Goal: Register for event/course

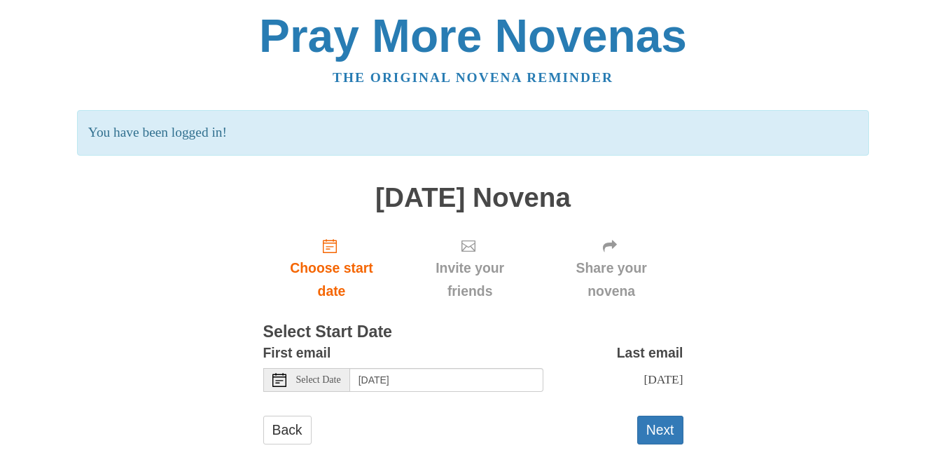
click at [304, 381] on span "Select Date" at bounding box center [318, 380] width 45 height 10
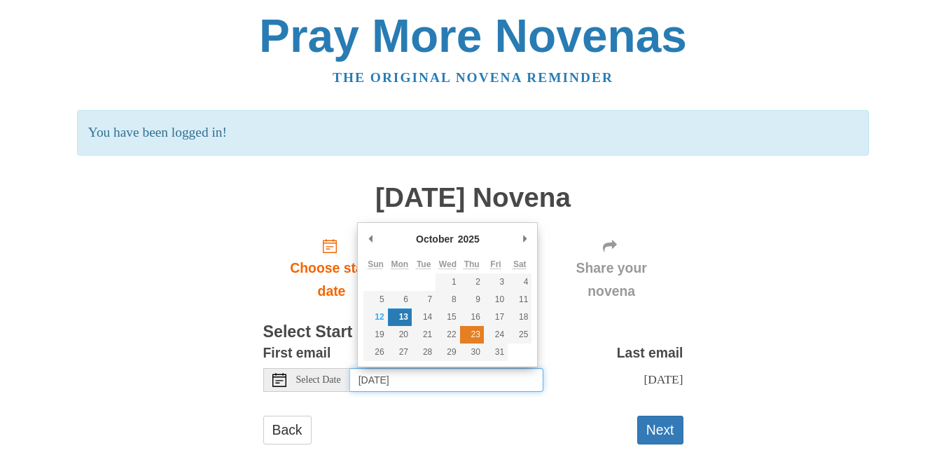
type input "Thursday, October 23rd"
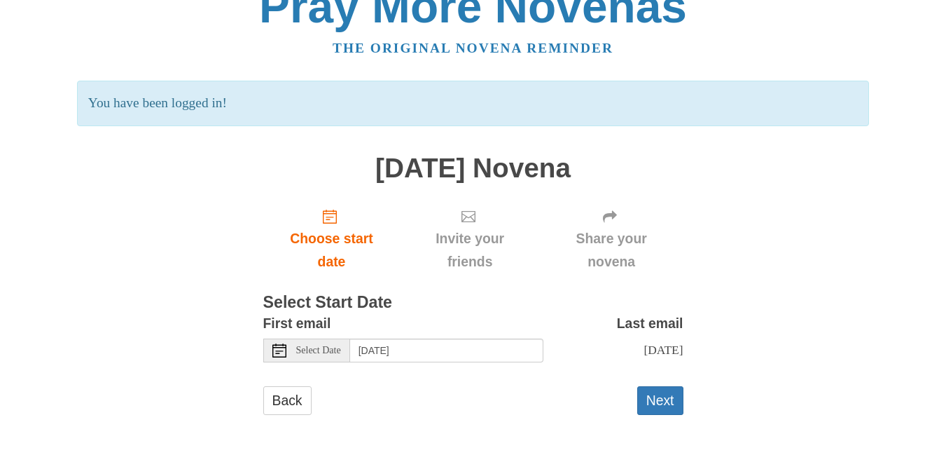
scroll to position [43, 0]
click at [667, 399] on button "Next" at bounding box center [661, 399] width 46 height 29
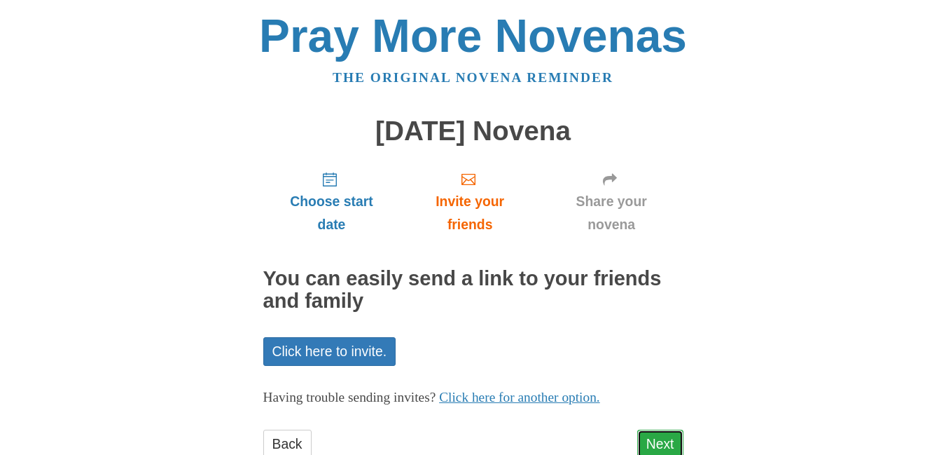
click at [659, 438] on link "Next" at bounding box center [661, 443] width 46 height 29
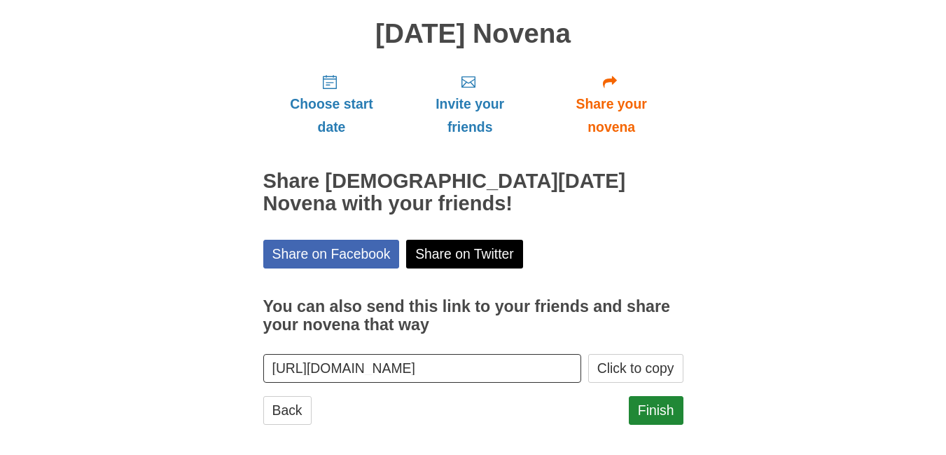
scroll to position [108, 0]
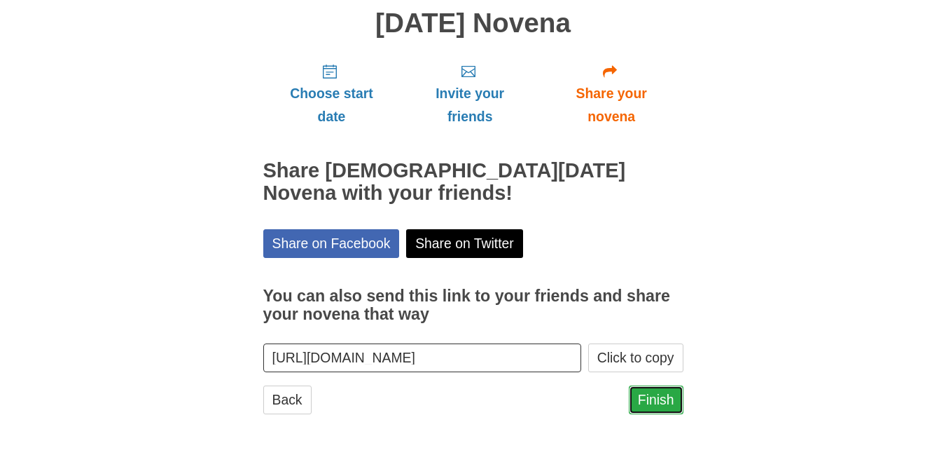
click at [655, 397] on link "Finish" at bounding box center [656, 399] width 55 height 29
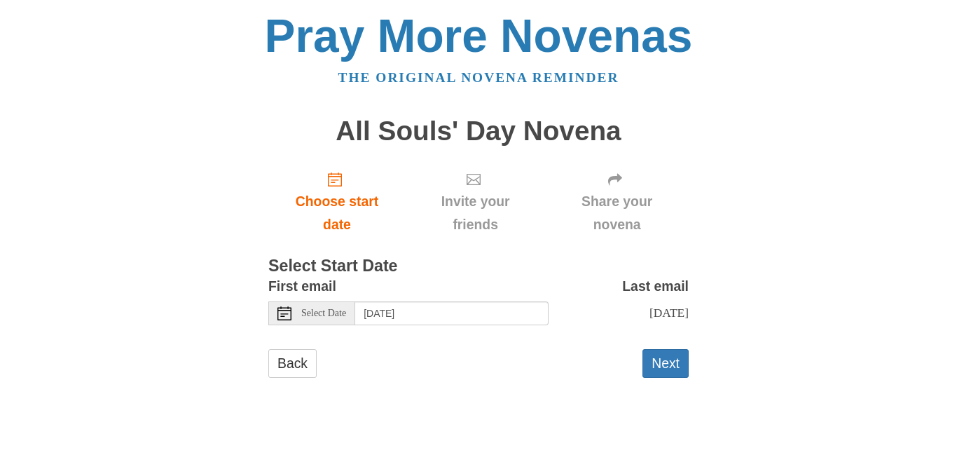
click at [284, 312] on icon at bounding box center [284, 313] width 14 height 14
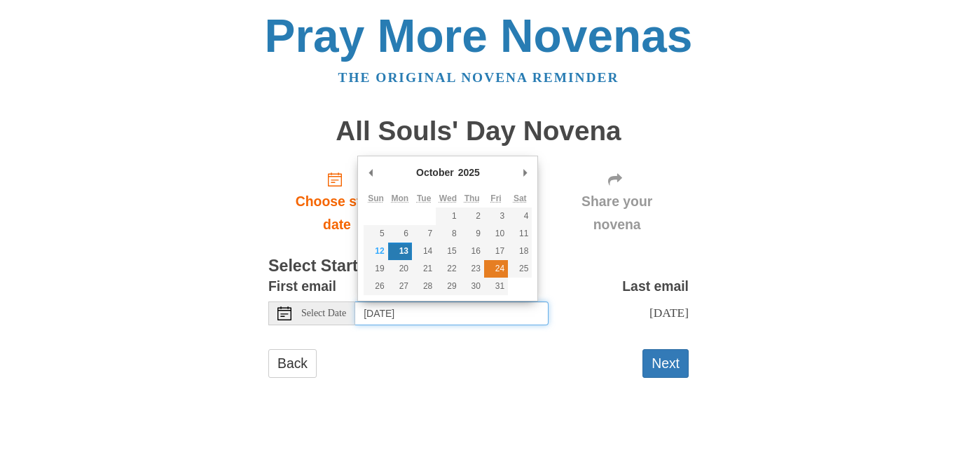
type input "[DATE]"
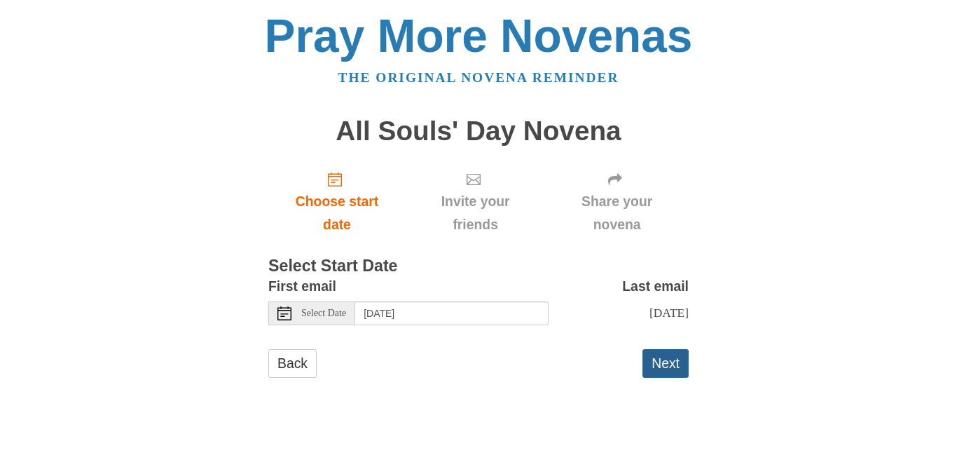
click at [665, 357] on button "Next" at bounding box center [665, 363] width 46 height 29
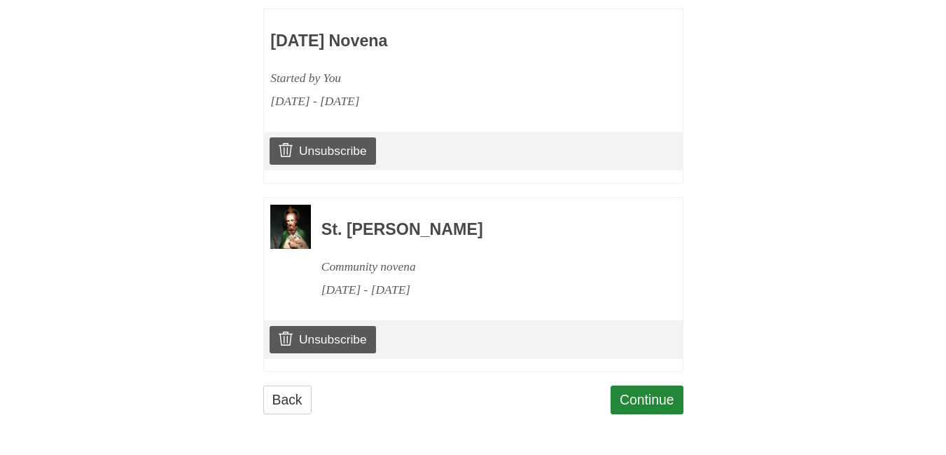
scroll to position [684, 0]
click at [644, 396] on link "Continue" at bounding box center [647, 399] width 73 height 29
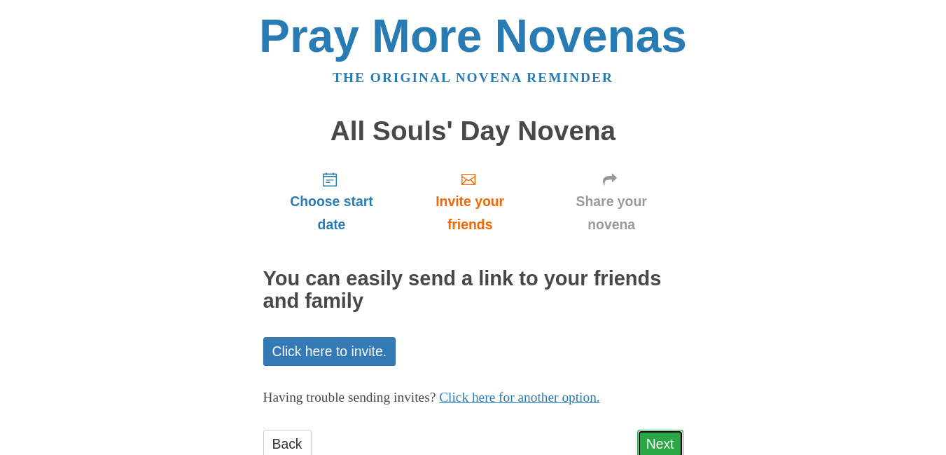
click at [652, 439] on link "Next" at bounding box center [661, 443] width 46 height 29
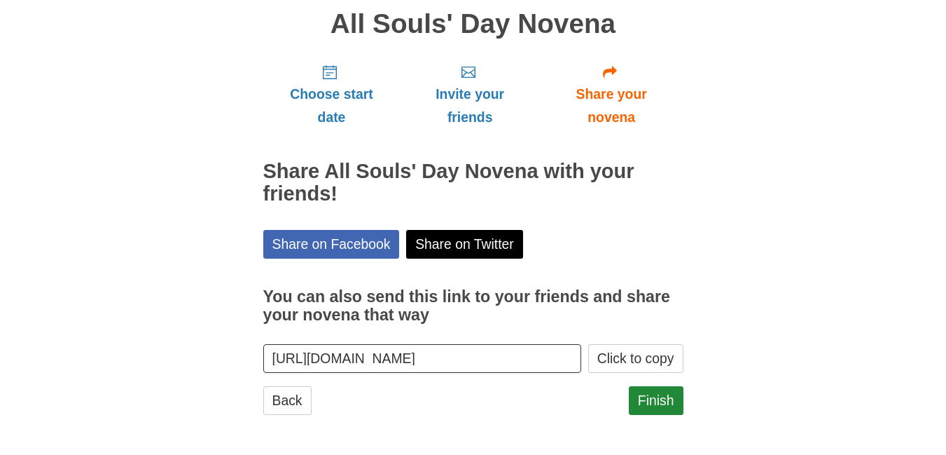
scroll to position [108, 0]
click at [654, 408] on link "Finish" at bounding box center [656, 399] width 55 height 29
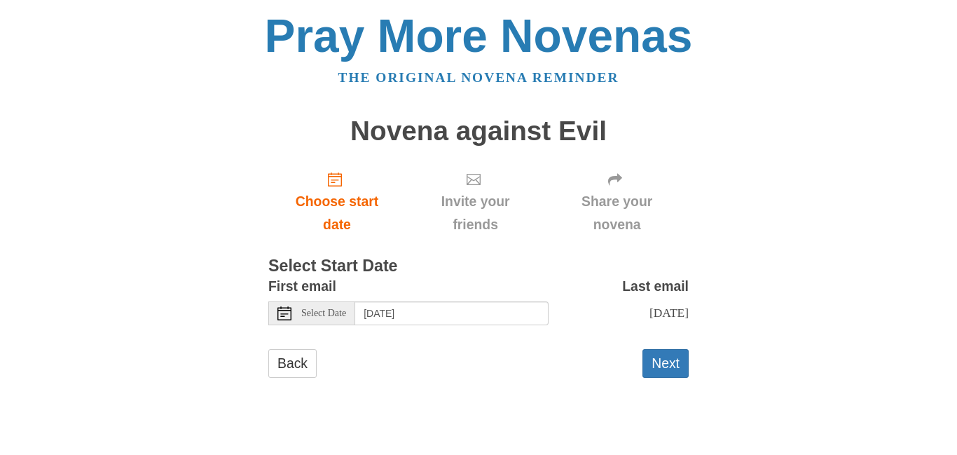
click at [285, 315] on icon at bounding box center [284, 313] width 14 height 14
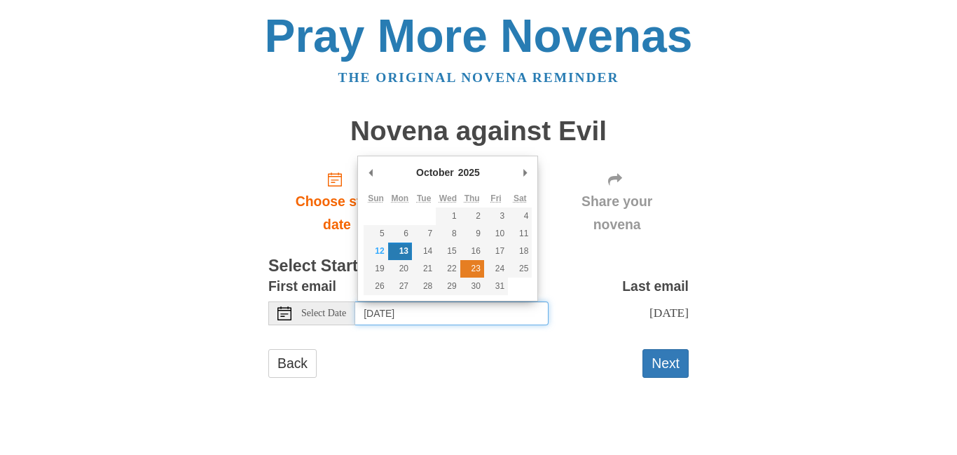
type input "Thursday, October 23rd"
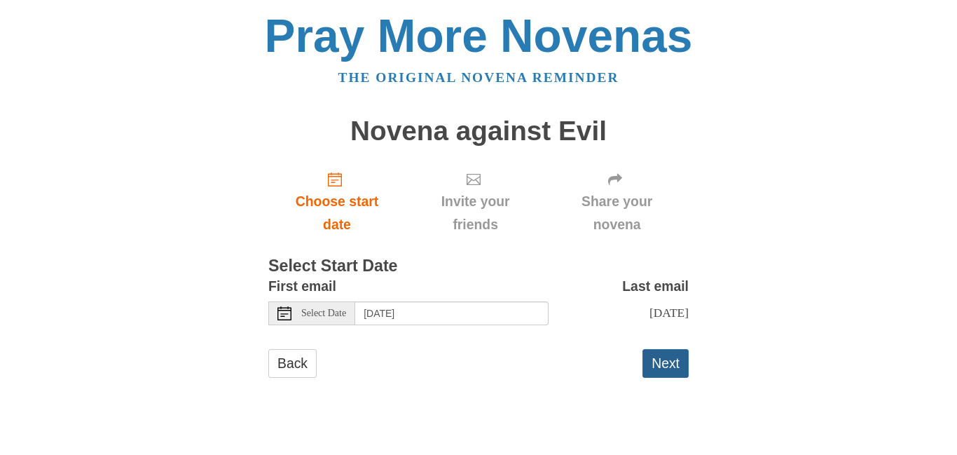
click at [671, 370] on button "Next" at bounding box center [665, 363] width 46 height 29
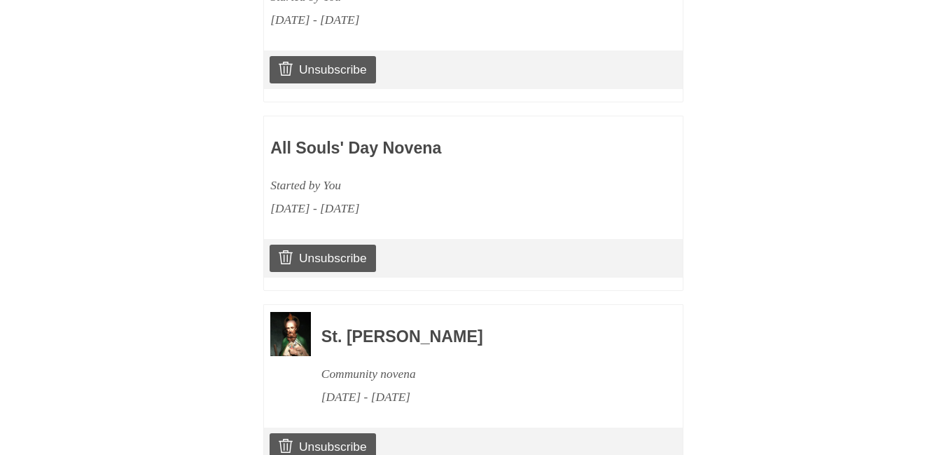
scroll to position [873, 0]
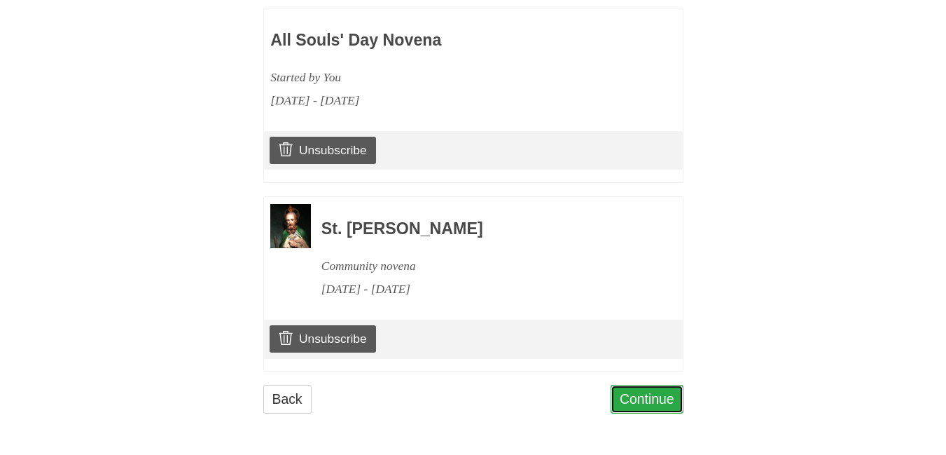
click at [645, 399] on link "Continue" at bounding box center [647, 399] width 73 height 29
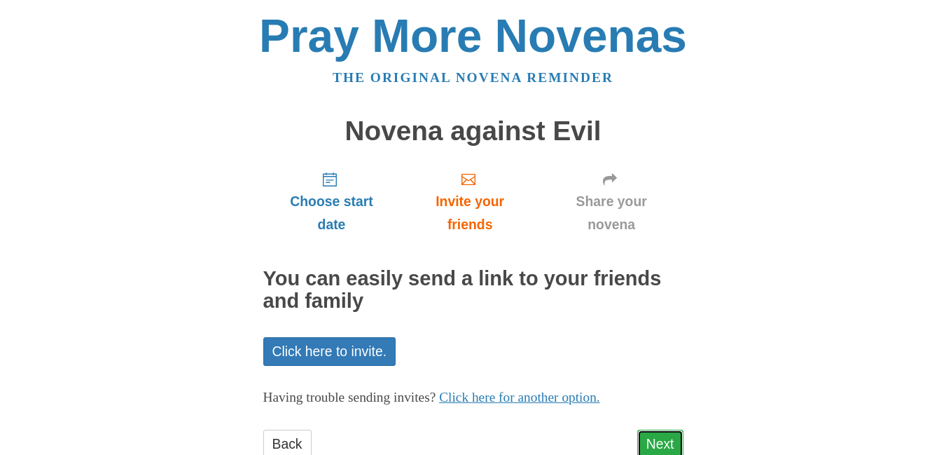
click at [662, 445] on link "Next" at bounding box center [661, 443] width 46 height 29
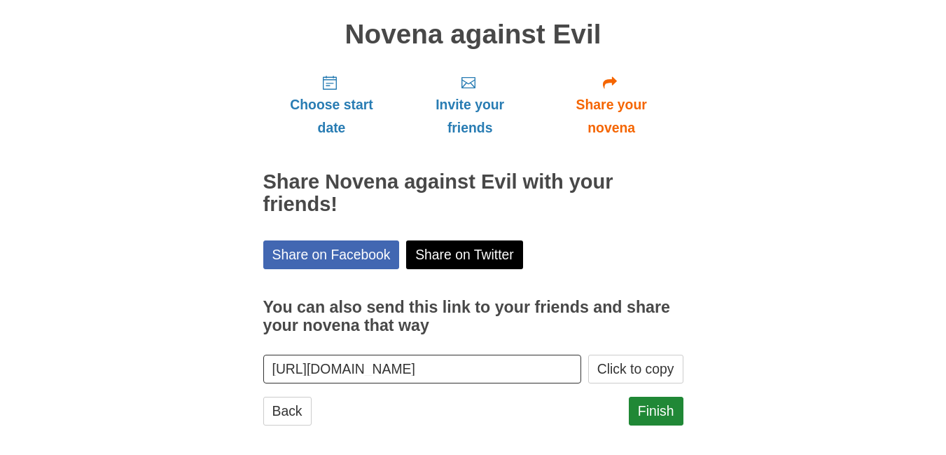
scroll to position [108, 0]
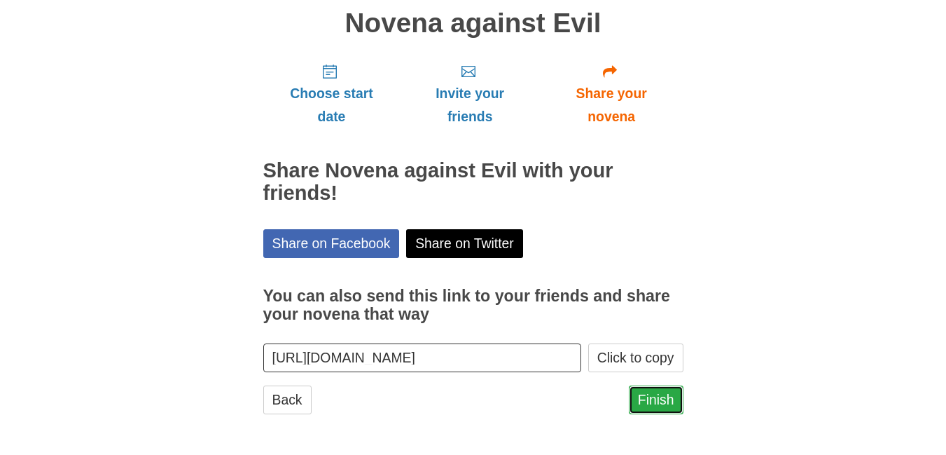
click at [658, 397] on link "Finish" at bounding box center [656, 399] width 55 height 29
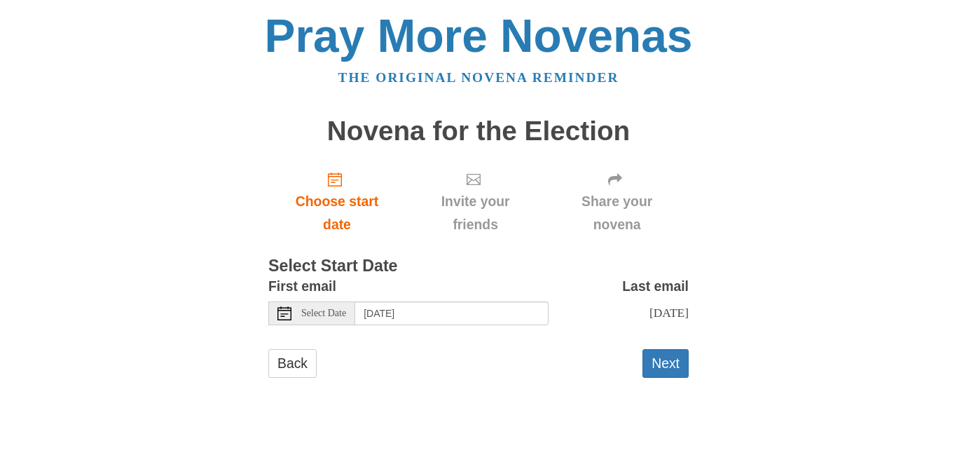
click at [283, 312] on icon at bounding box center [284, 313] width 14 height 14
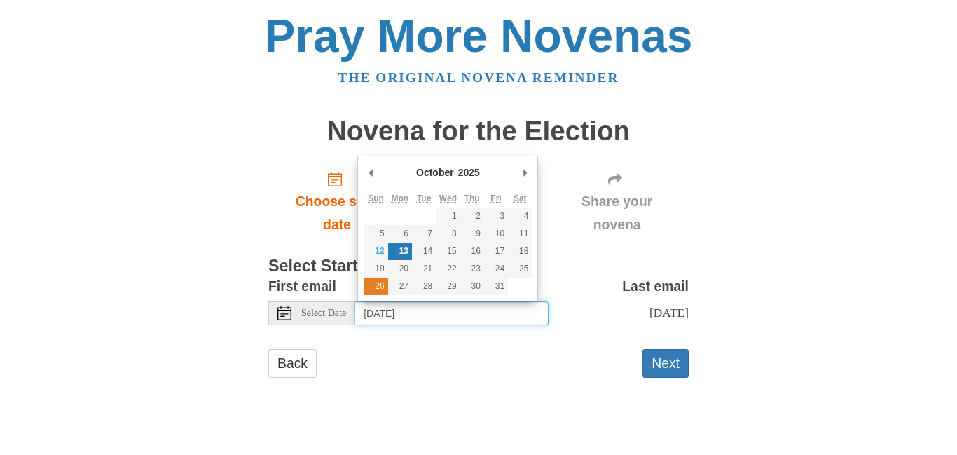
type input "[DATE]"
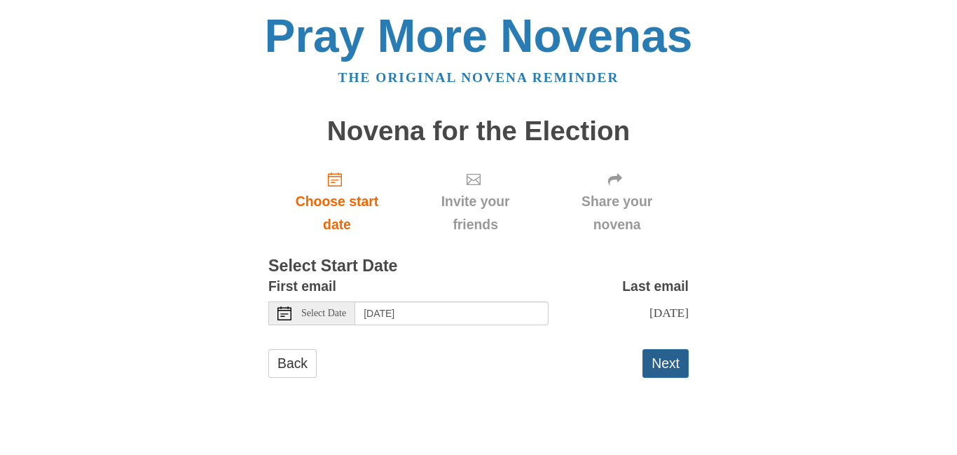
click at [667, 372] on button "Next" at bounding box center [665, 363] width 46 height 29
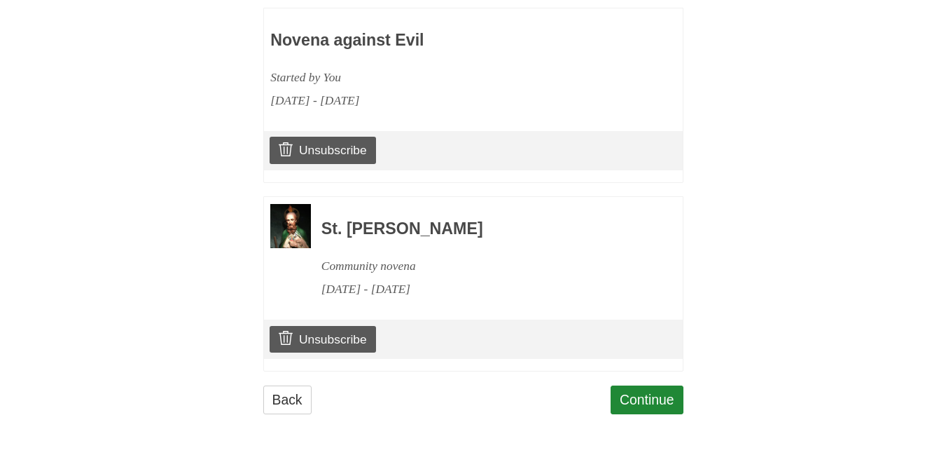
scroll to position [1062, 0]
click at [651, 398] on link "Continue" at bounding box center [647, 399] width 73 height 29
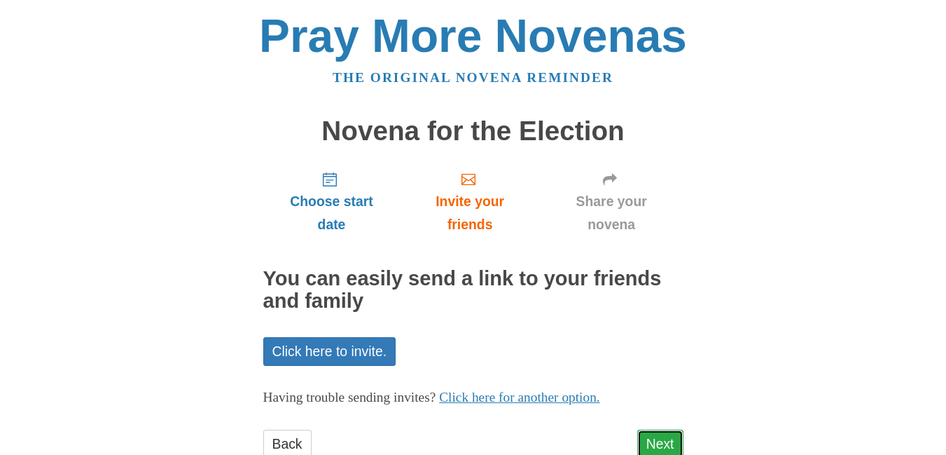
click at [663, 437] on link "Next" at bounding box center [661, 443] width 46 height 29
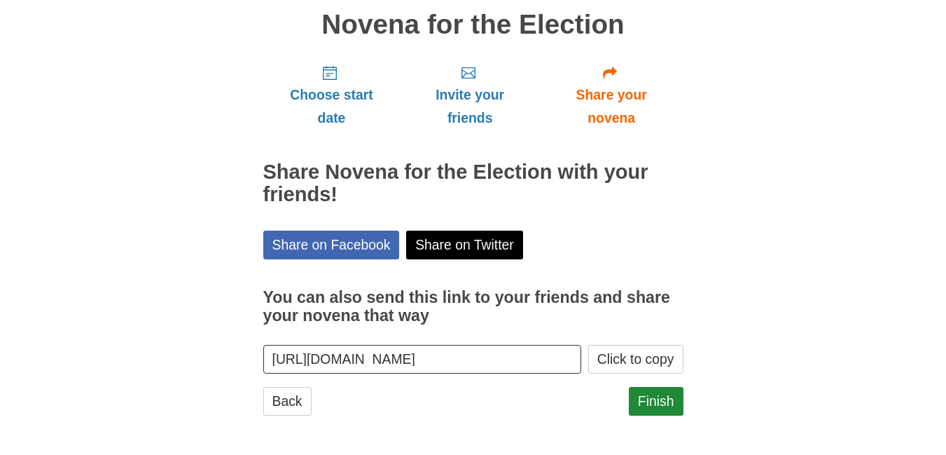
scroll to position [108, 0]
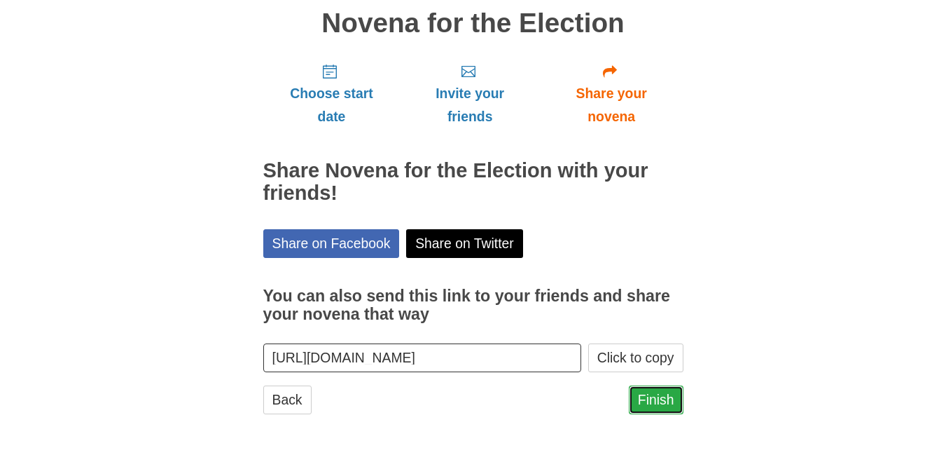
click at [658, 397] on link "Finish" at bounding box center [656, 399] width 55 height 29
